Goal: Check status: Check status

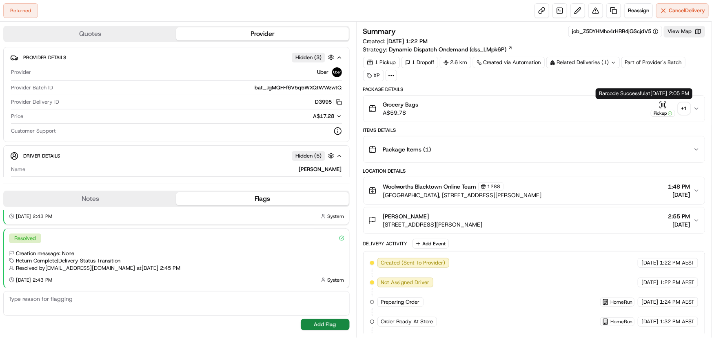
click at [685, 110] on div "+ 1" at bounding box center [684, 108] width 11 height 11
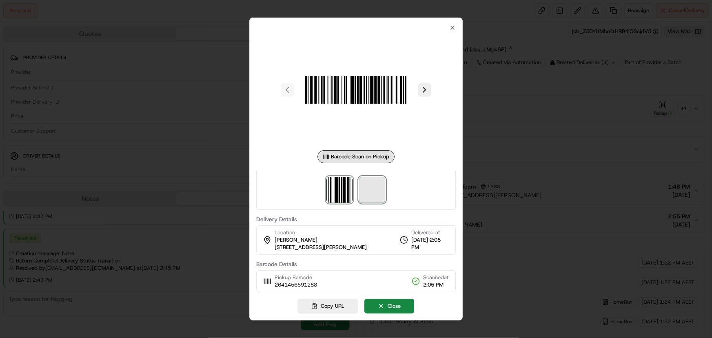
click at [378, 194] on span at bounding box center [373, 190] width 26 height 26
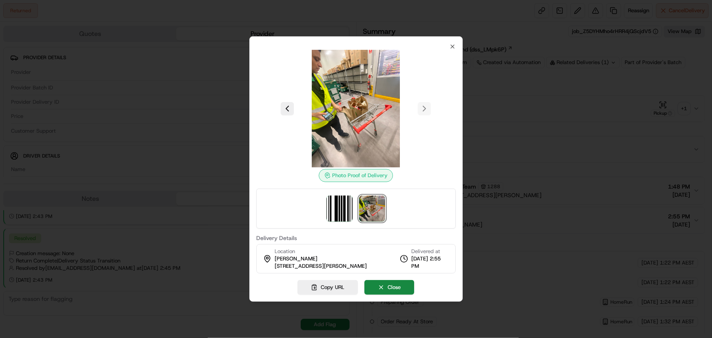
click at [178, 122] on div at bounding box center [356, 169] width 712 height 338
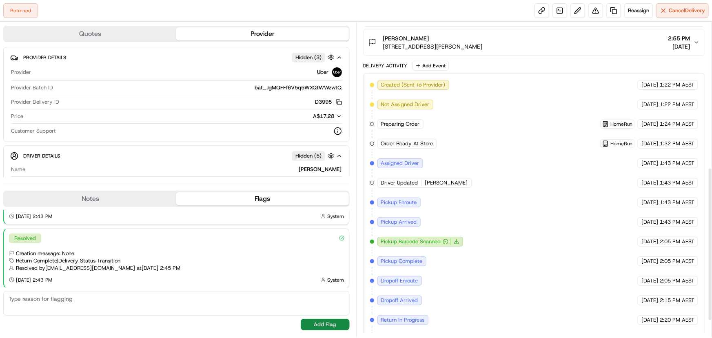
scroll to position [331, 0]
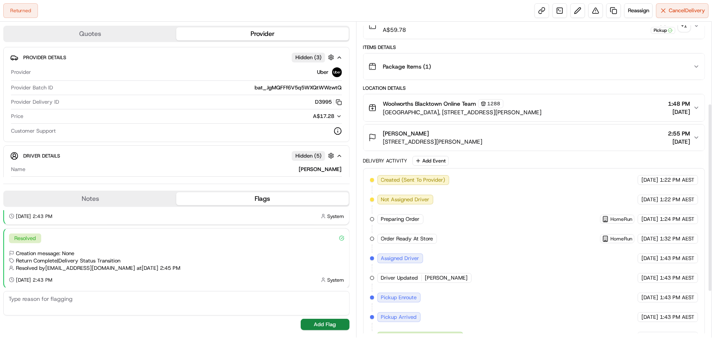
scroll to position [213, 0]
